Goal: Task Accomplishment & Management: Complete application form

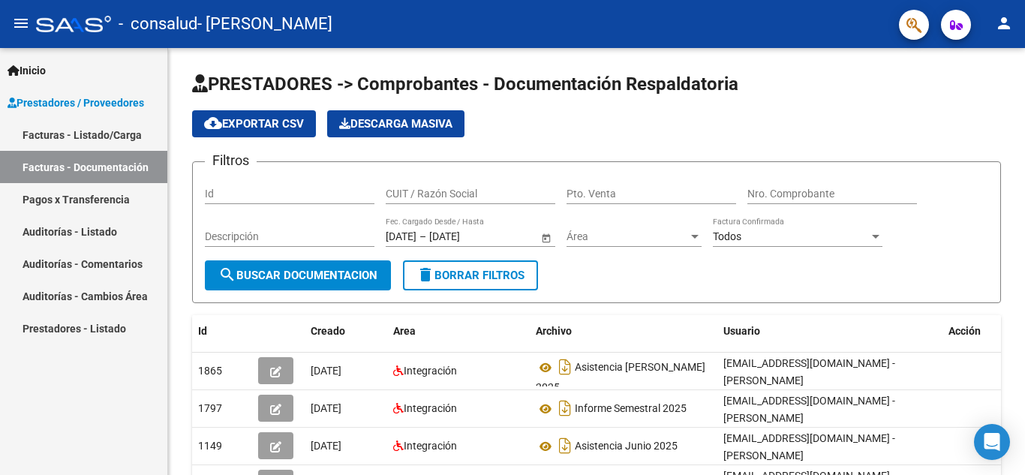
click at [84, 136] on link "Facturas - Listado/Carga" at bounding box center [83, 135] width 167 height 32
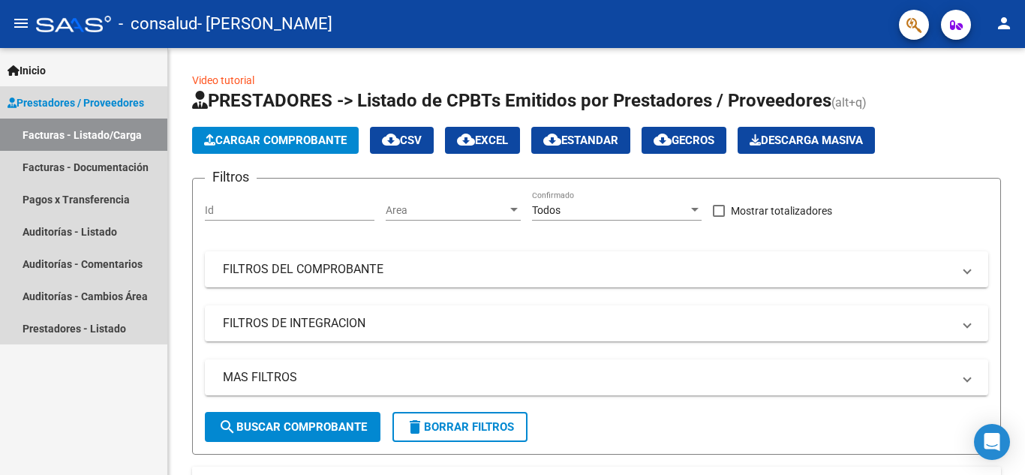
click at [99, 102] on span "Prestadores / Proveedores" at bounding box center [76, 103] width 137 height 17
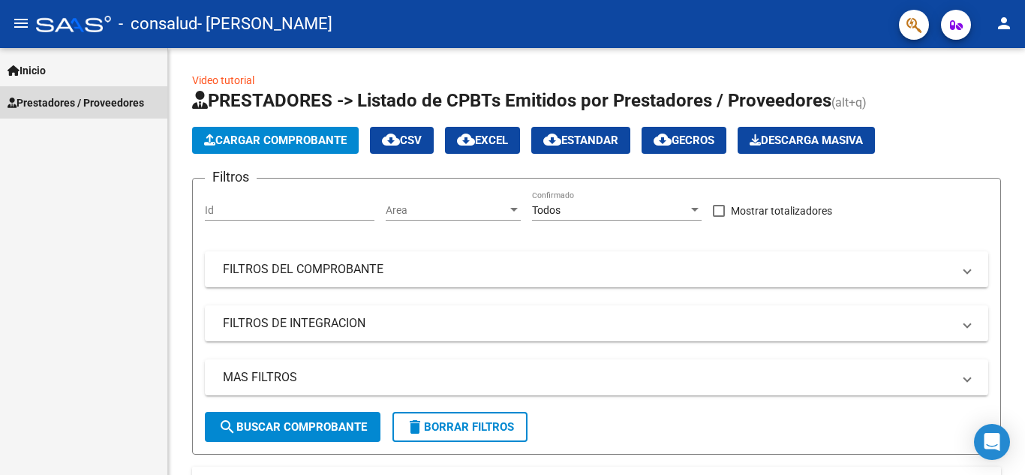
click at [99, 104] on span "Prestadores / Proveedores" at bounding box center [76, 103] width 137 height 17
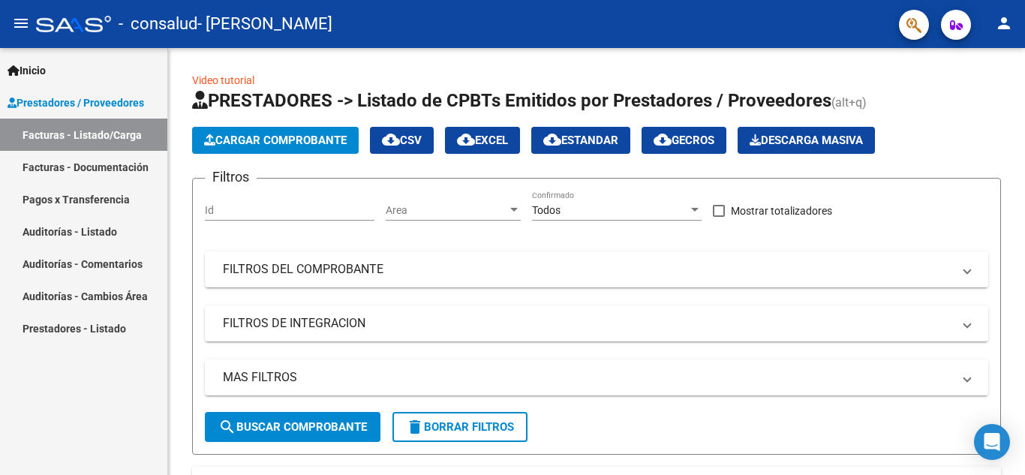
click at [89, 163] on link "Facturas - Documentación" at bounding box center [83, 167] width 167 height 32
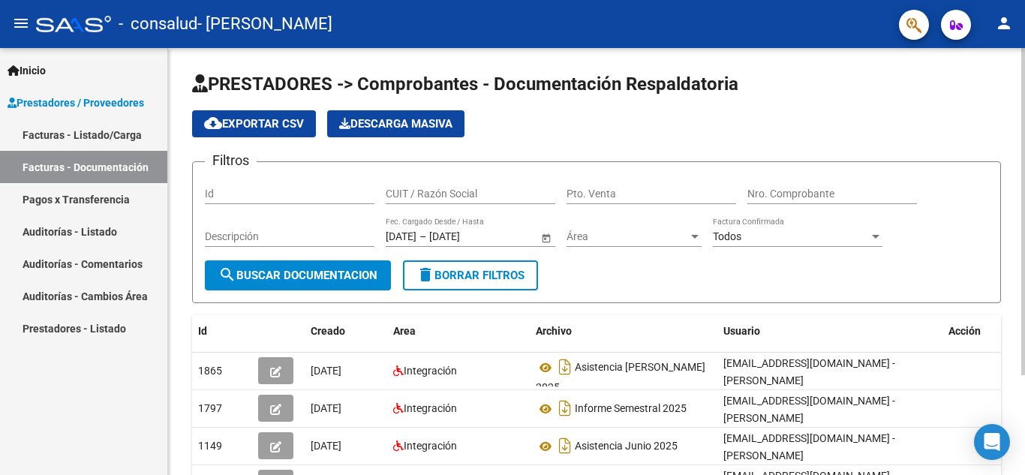
click at [347, 272] on span "search Buscar Documentacion" at bounding box center [297, 276] width 159 height 14
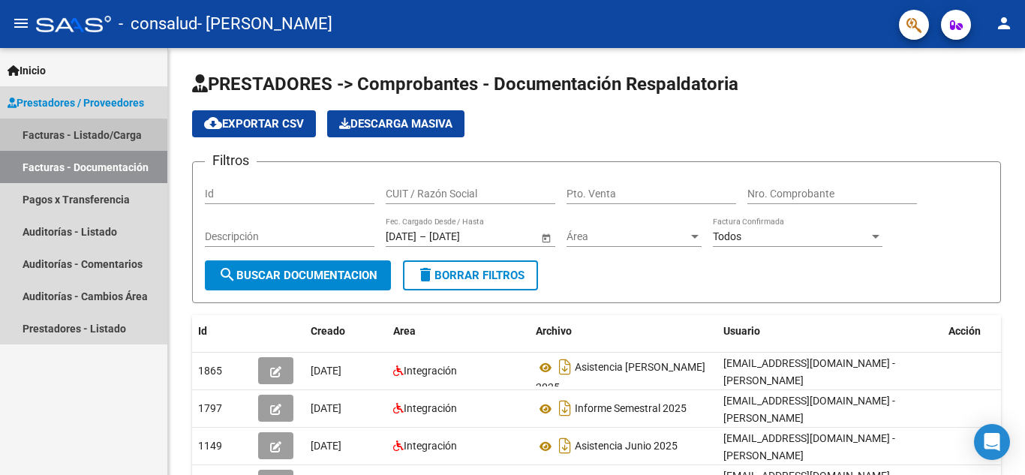
click at [81, 142] on link "Facturas - Listado/Carga" at bounding box center [83, 135] width 167 height 32
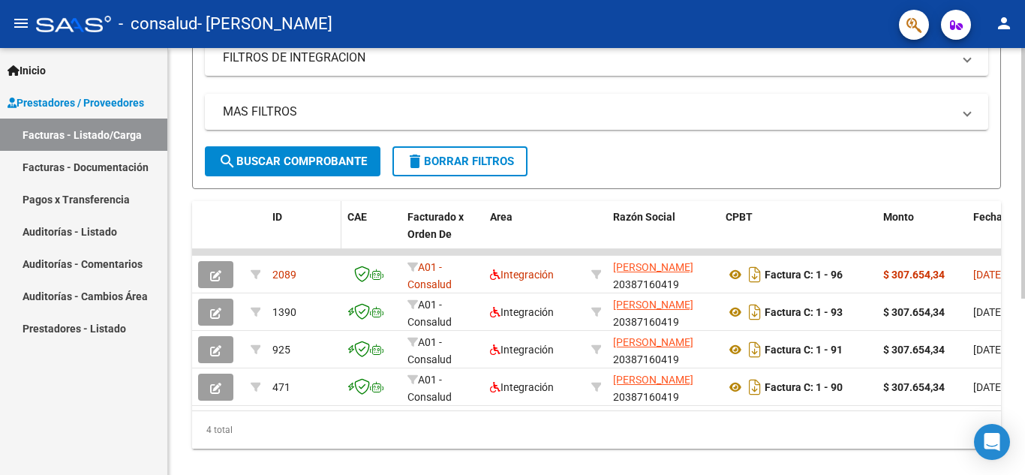
scroll to position [299, 0]
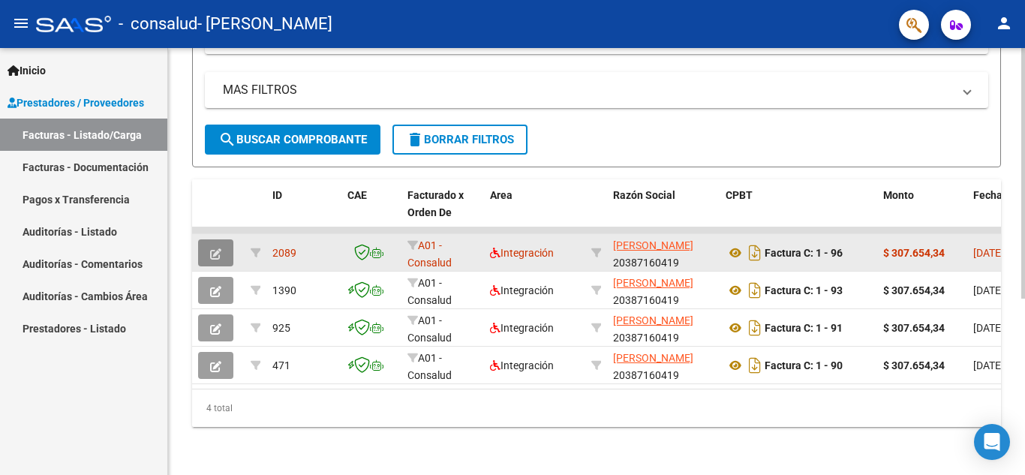
click at [215, 248] on icon "button" at bounding box center [215, 253] width 11 height 11
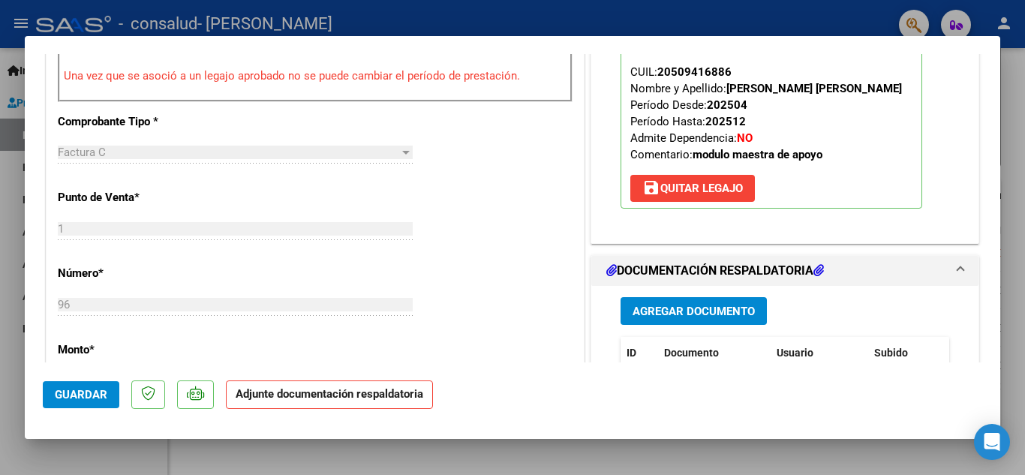
scroll to position [675, 0]
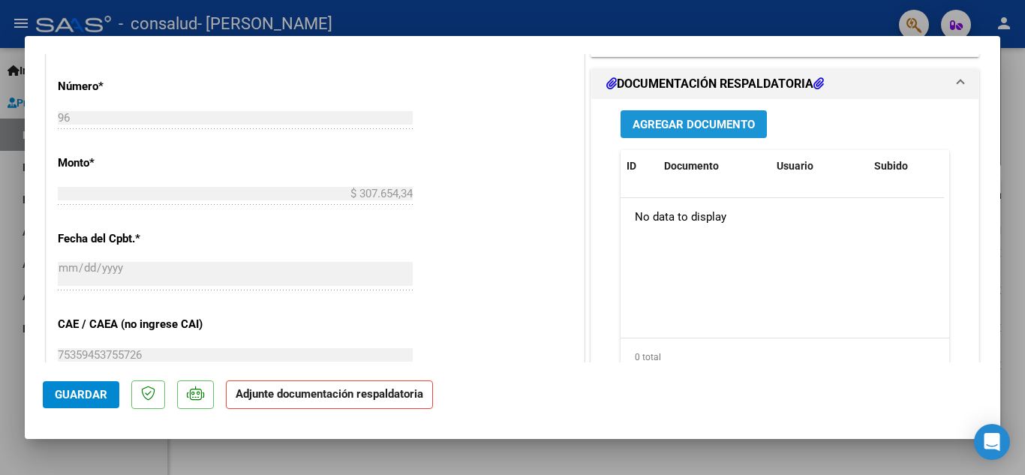
click at [661, 125] on span "Agregar Documento" at bounding box center [693, 125] width 122 height 14
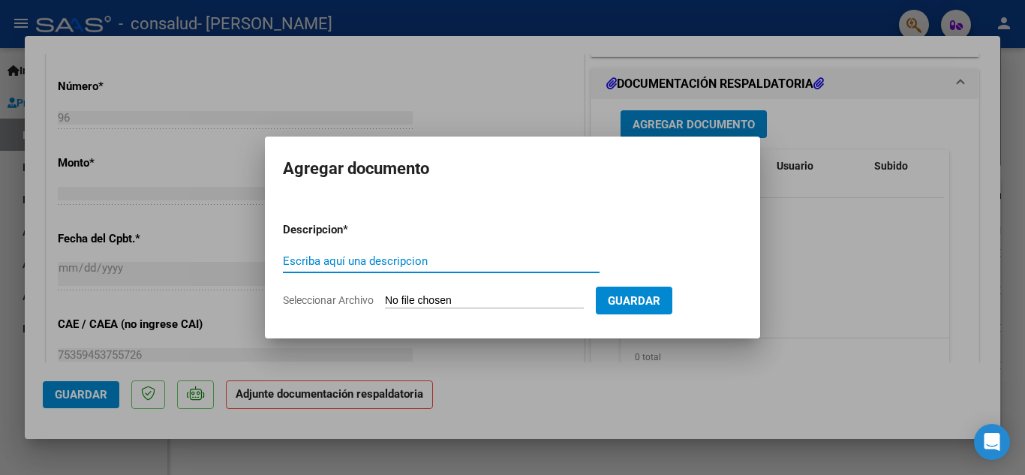
click at [431, 296] on input "Seleccionar Archivo" at bounding box center [484, 301] width 199 height 14
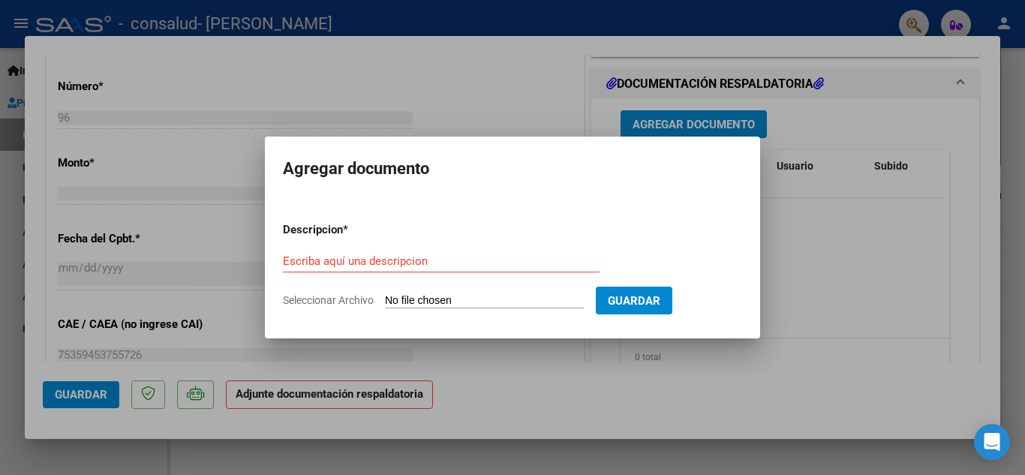
type input "C:\fakepath\WhatsApp Image [DATE] 13.31.02.jpeg"
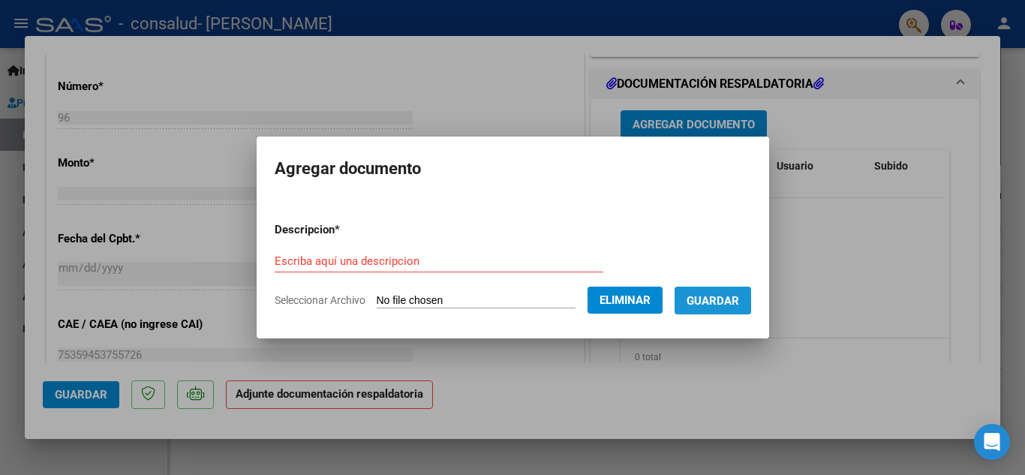
click at [719, 299] on span "Guardar" at bounding box center [712, 301] width 53 height 14
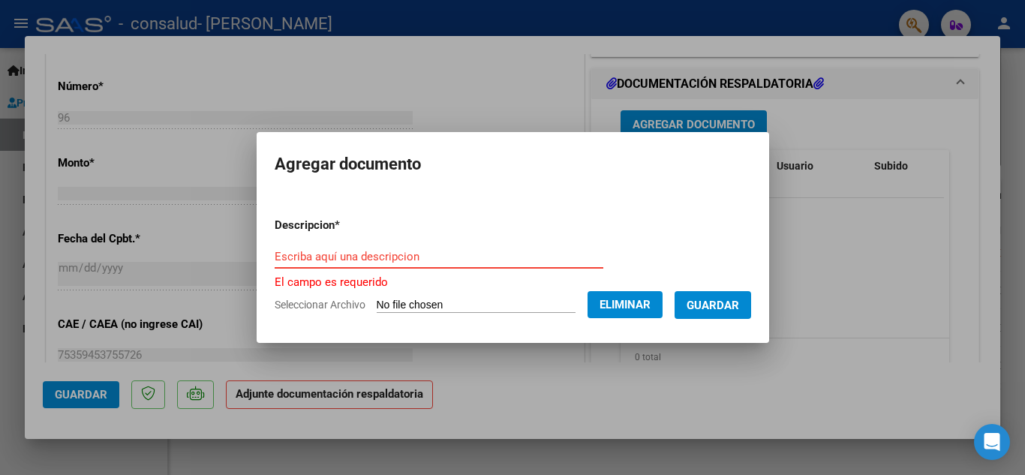
click at [397, 259] on input "Escriba aquí una descripcion" at bounding box center [439, 257] width 329 height 14
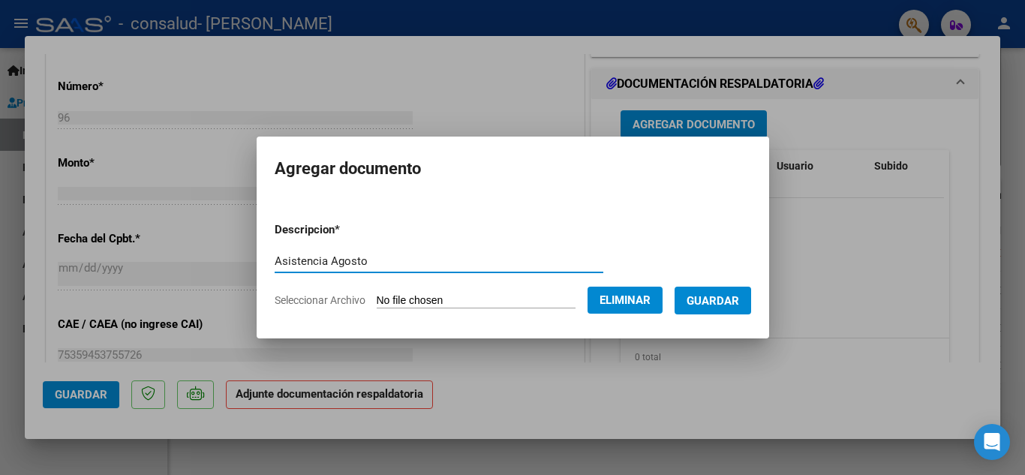
type input "Asistencia Agosto"
click at [722, 300] on span "Guardar" at bounding box center [712, 301] width 53 height 14
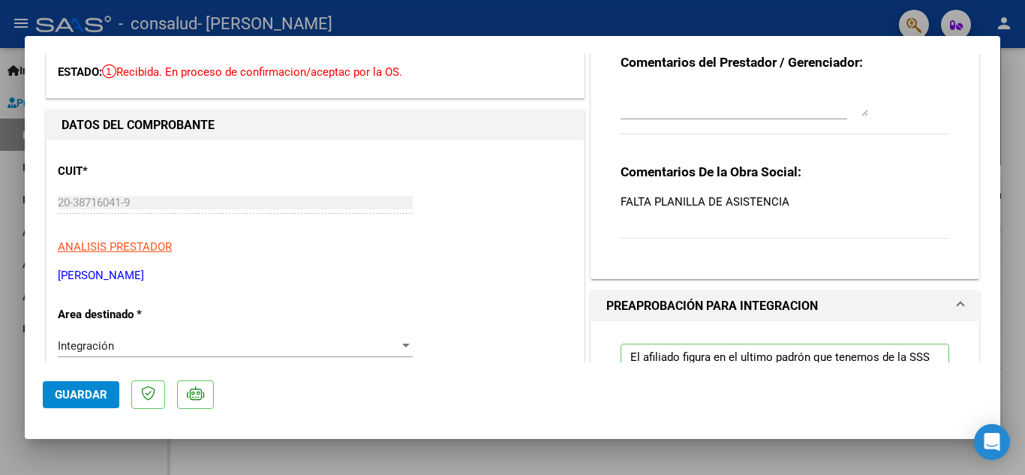
scroll to position [0, 0]
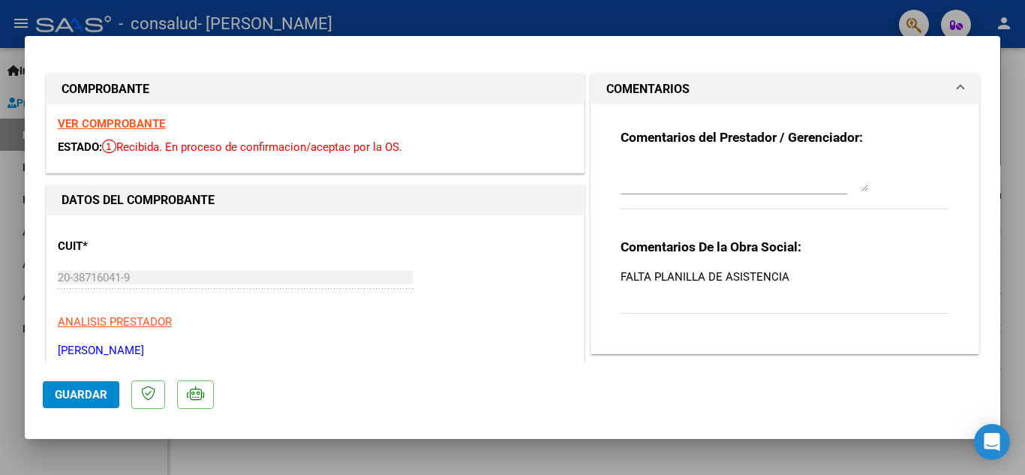
click at [98, 393] on span "Guardar" at bounding box center [81, 395] width 53 height 14
